Goal: Information Seeking & Learning: Find specific page/section

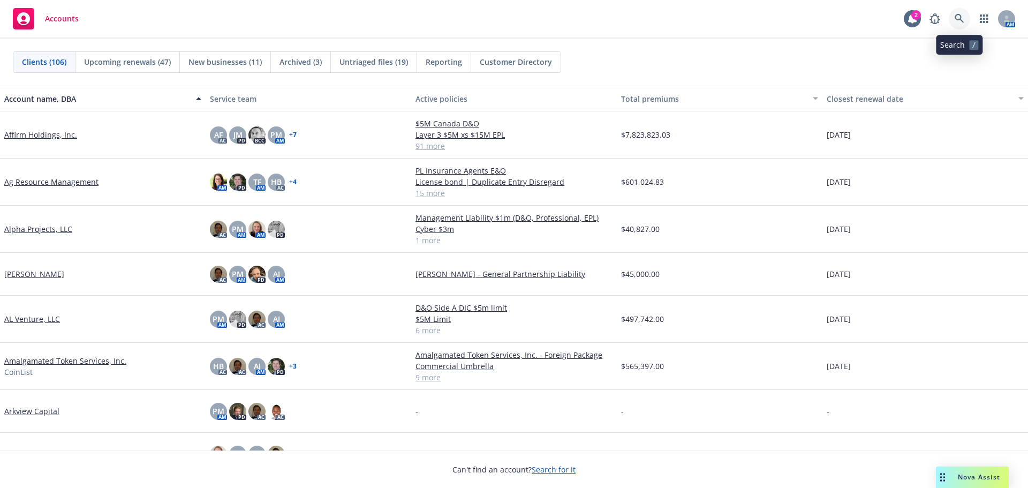
click at [959, 19] on icon at bounding box center [959, 19] width 10 height 10
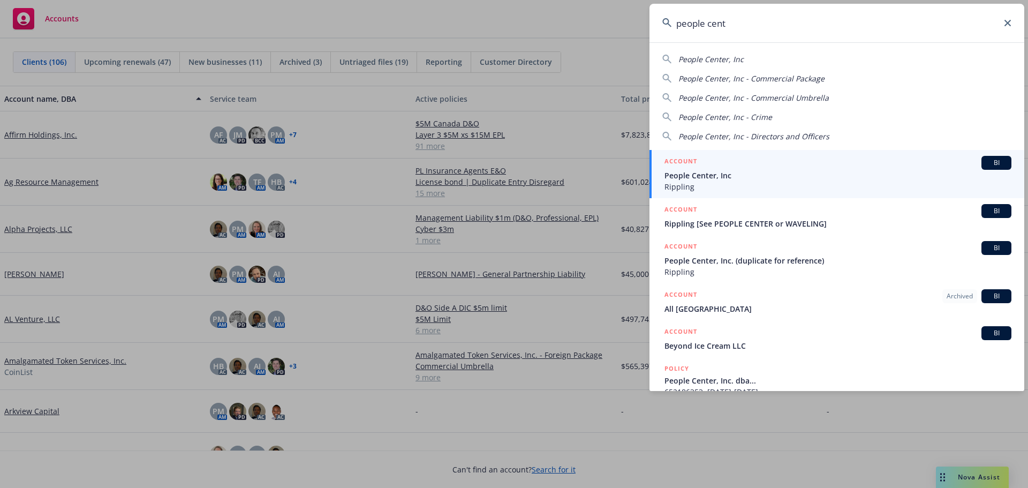
type input "people cent"
click at [719, 178] on span "People Center, Inc" at bounding box center [837, 175] width 347 height 11
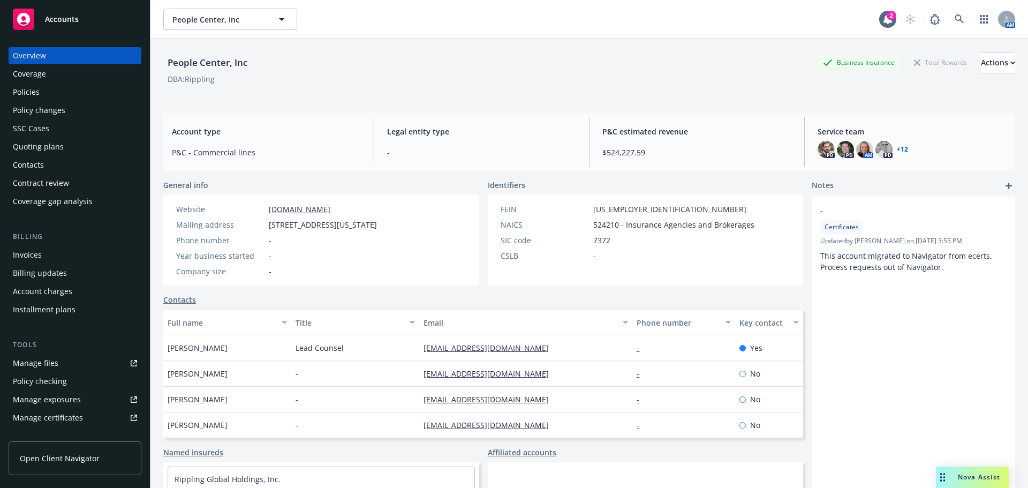
click at [29, 91] on div "Policies" at bounding box center [26, 91] width 27 height 17
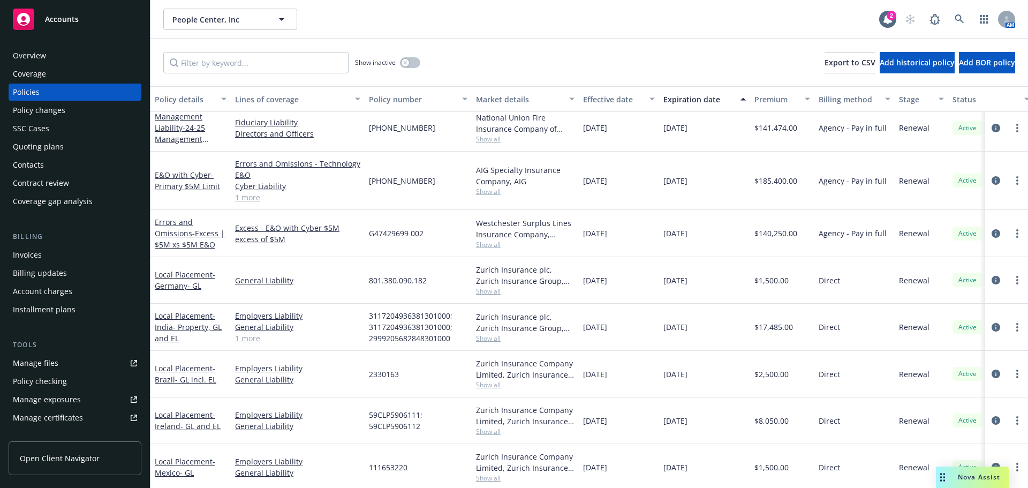
scroll to position [803, 0]
